Goal: Obtain resource: Download file/media

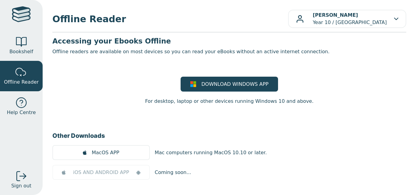
click at [26, 48] on div at bounding box center [21, 42] width 12 height 12
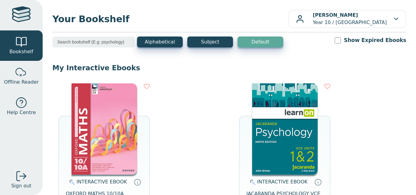
click at [256, 125] on img at bounding box center [285, 129] width 66 height 91
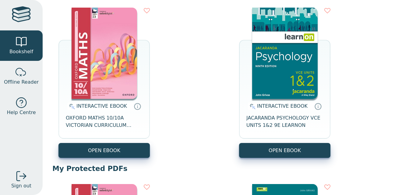
scroll to position [76, 0]
